Goal: Transaction & Acquisition: Purchase product/service

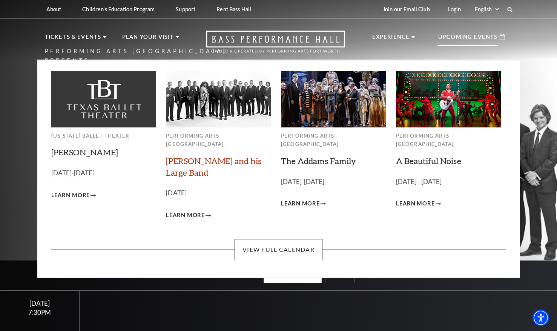
click at [228, 156] on link "[PERSON_NAME] and his Large Band" at bounding box center [213, 167] width 95 height 22
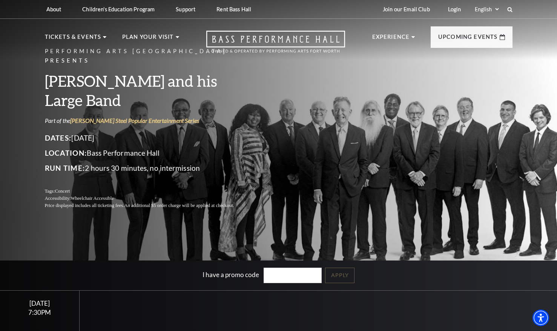
scroll to position [137, 0]
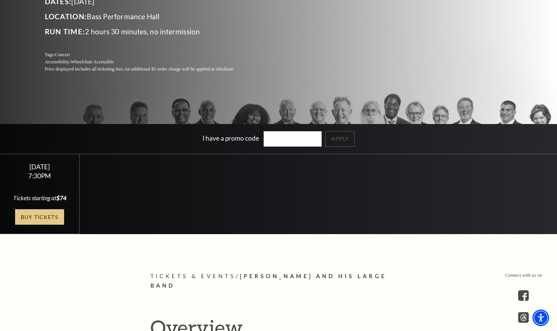
click at [39, 220] on link "Buy Tickets" at bounding box center [39, 216] width 49 height 15
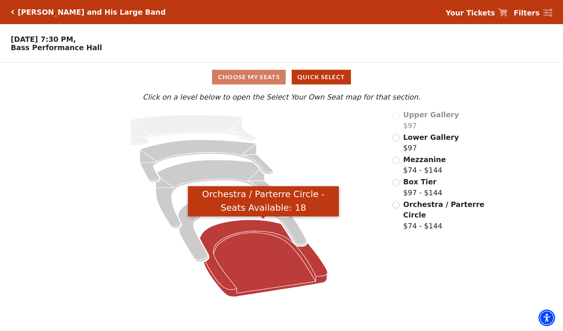
click at [232, 237] on icon "Orchestra / Parterre Circle - Seats Available: 18" at bounding box center [264, 258] width 128 height 77
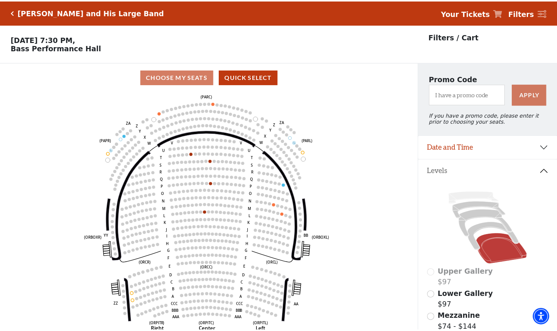
scroll to position [35, 0]
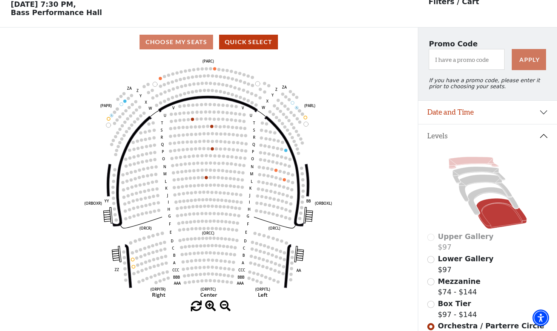
click at [475, 161] on icon at bounding box center [474, 163] width 50 height 12
click at [475, 172] on icon at bounding box center [479, 175] width 53 height 17
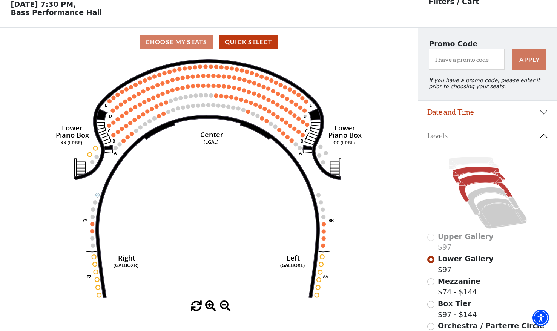
click at [477, 179] on icon at bounding box center [485, 188] width 53 height 27
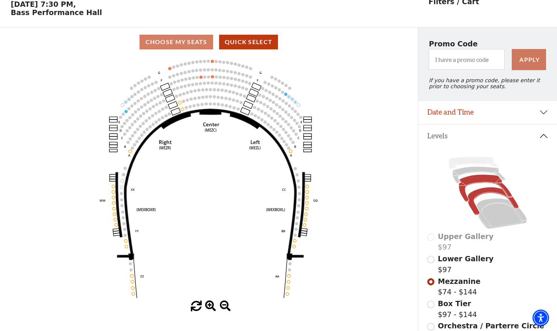
click at [484, 192] on icon at bounding box center [493, 202] width 51 height 28
